Goal: Task Accomplishment & Management: Complete application form

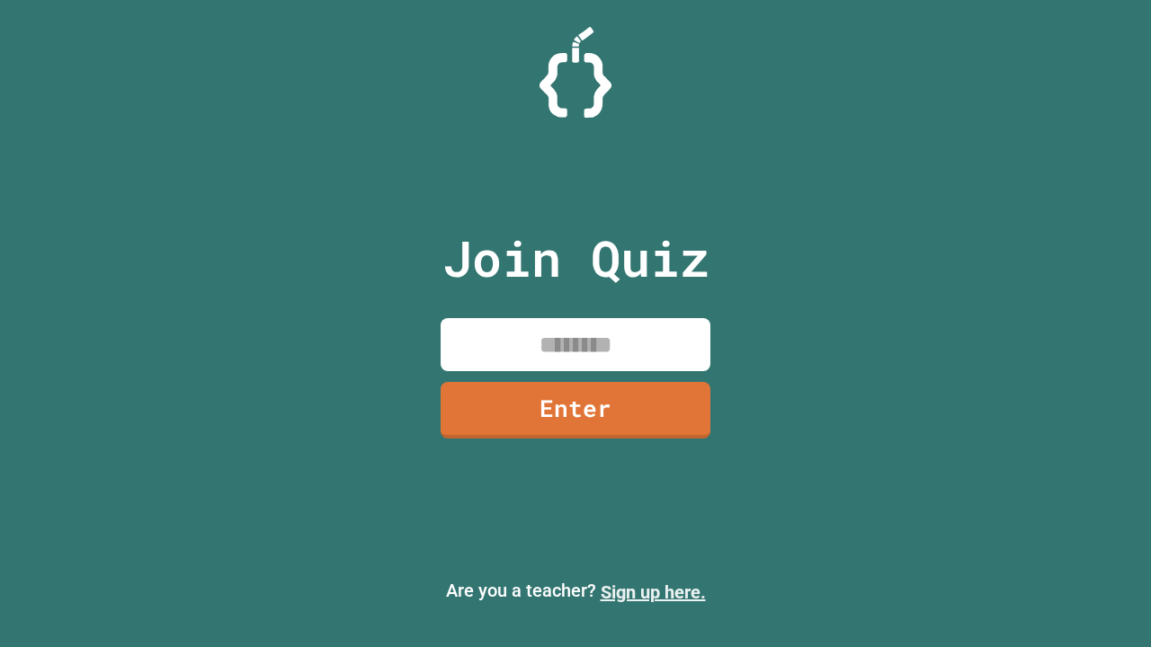
click at [653, 592] on link "Sign up here." at bounding box center [652, 593] width 105 height 22
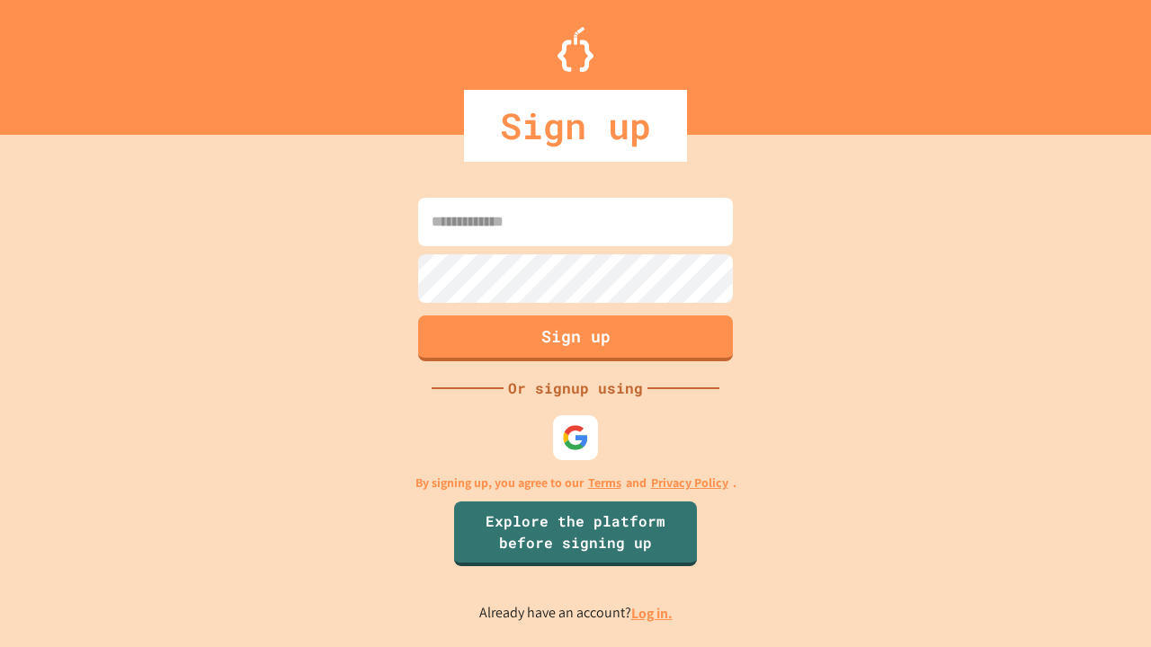
click at [653, 613] on link "Log in." at bounding box center [651, 613] width 41 height 19
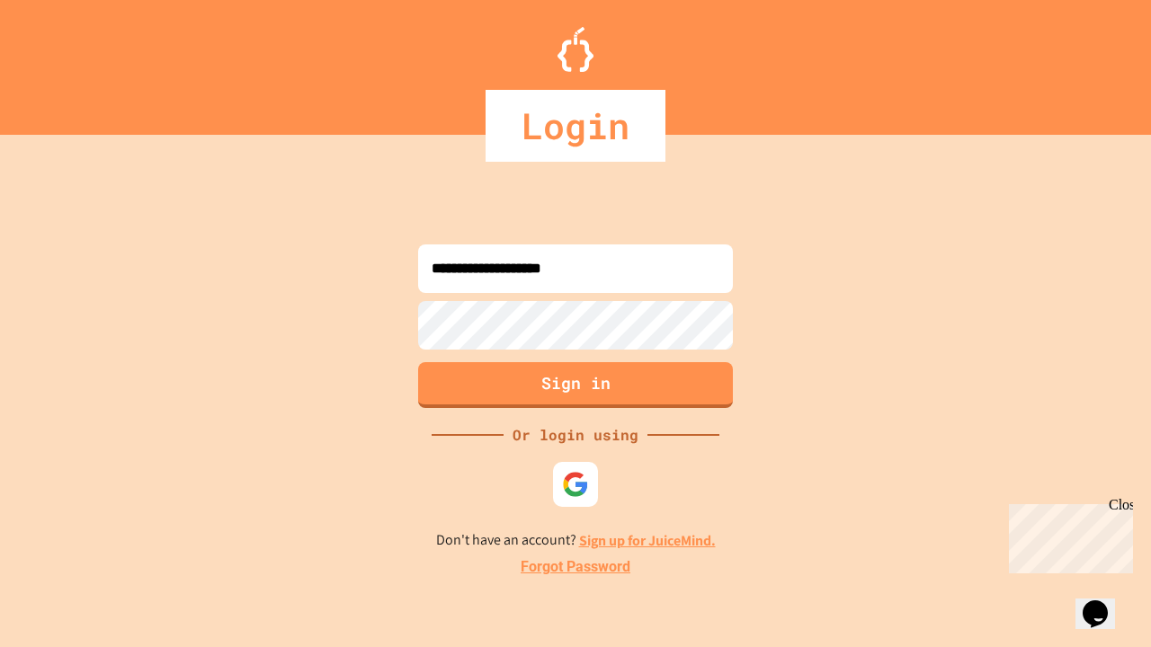
type input "**********"
